Goal: Participate in discussion

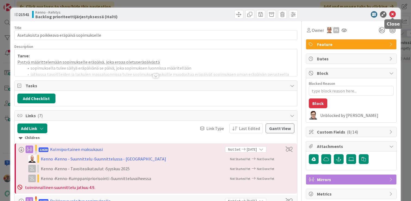
click at [393, 15] on icon at bounding box center [392, 14] width 7 height 7
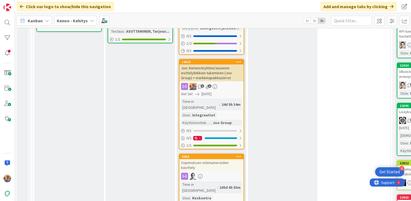
scroll to position [328, 0]
click at [220, 64] on div "Joo: Kiinteistöyhtiön/asunnon esittelylinkkien tukeminen (Joo Group) + markkina…" at bounding box center [211, 72] width 64 height 17
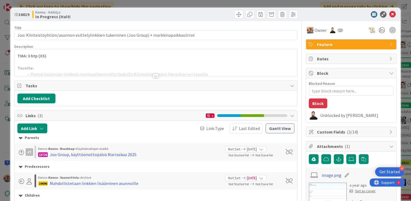
type textarea "x"
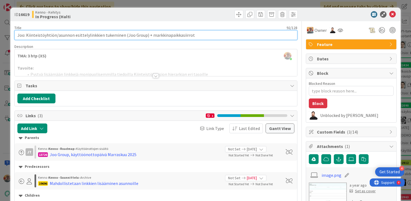
click at [72, 36] on input "Joo: Kiinteistöyhtiön/asunnon esittelylinkkien tukeminen (Joo Group) + markkina…" at bounding box center [155, 35] width 283 height 10
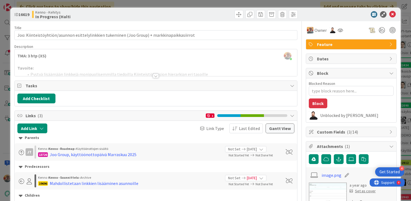
click at [71, 70] on div at bounding box center [156, 69] width 282 height 14
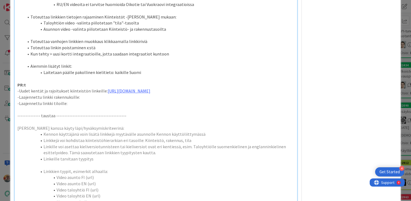
scroll to position [279, 0]
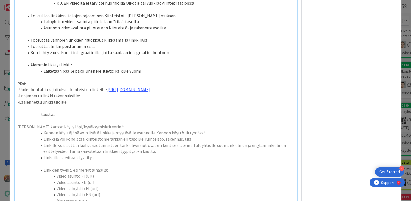
click at [90, 99] on p "-Laajennettu linkki rakennuksille:" at bounding box center [155, 96] width 277 height 6
click at [84, 105] on p "-Laajennettu linkki tiloille:" at bounding box center [155, 102] width 277 height 6
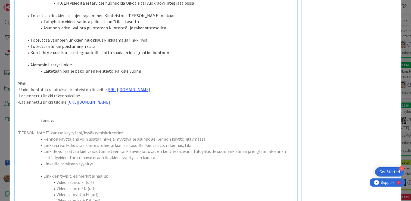
type textarea "x"
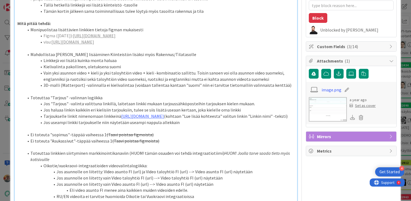
scroll to position [0, 0]
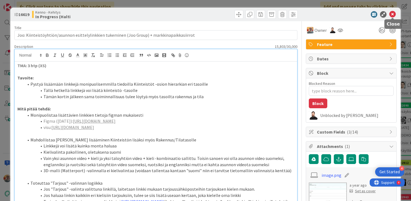
click at [394, 15] on icon at bounding box center [392, 14] width 7 height 7
